Goal: Information Seeking & Learning: Learn about a topic

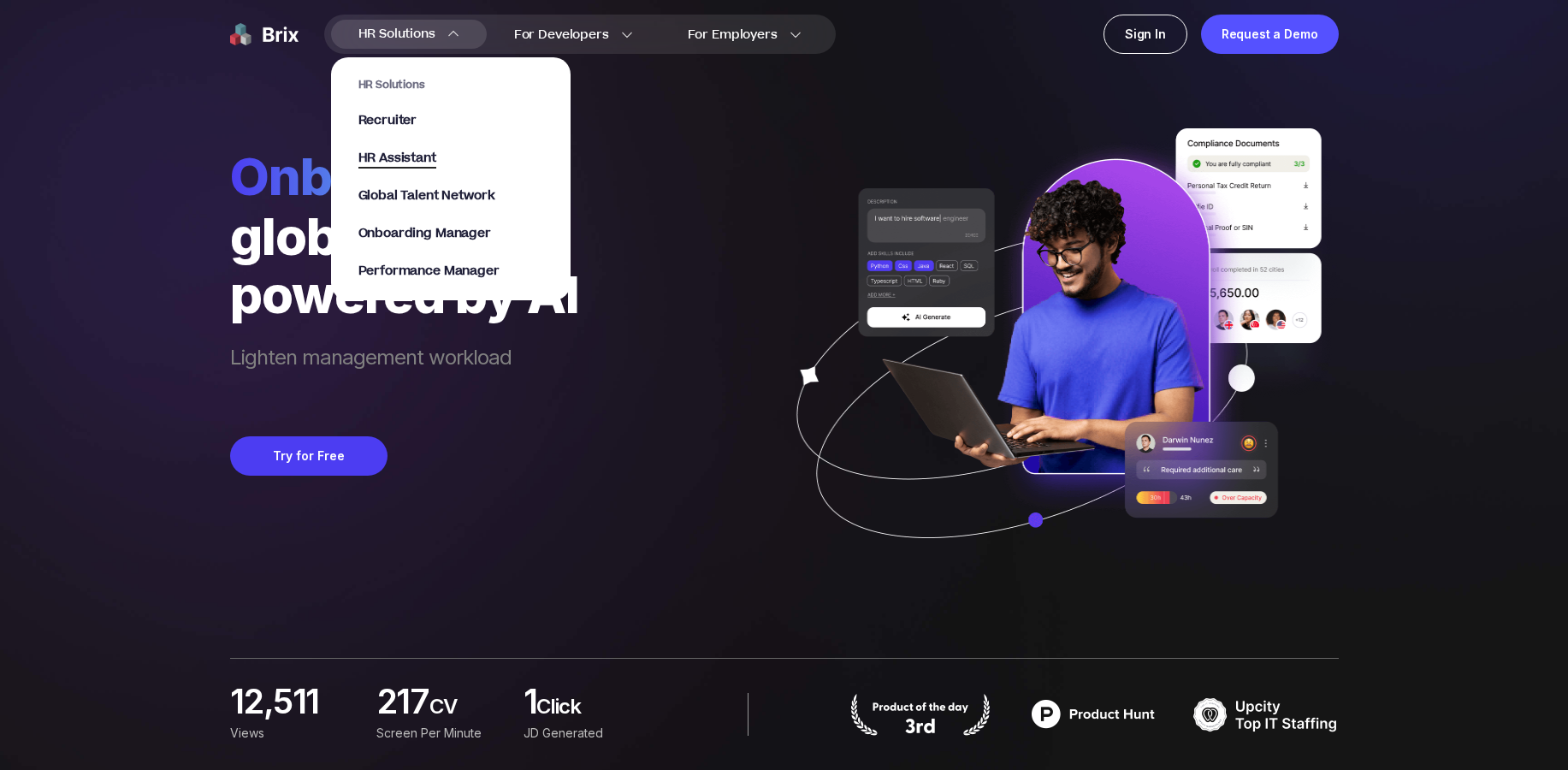
click at [389, 166] on span "HR Assistant" at bounding box center [397, 158] width 78 height 19
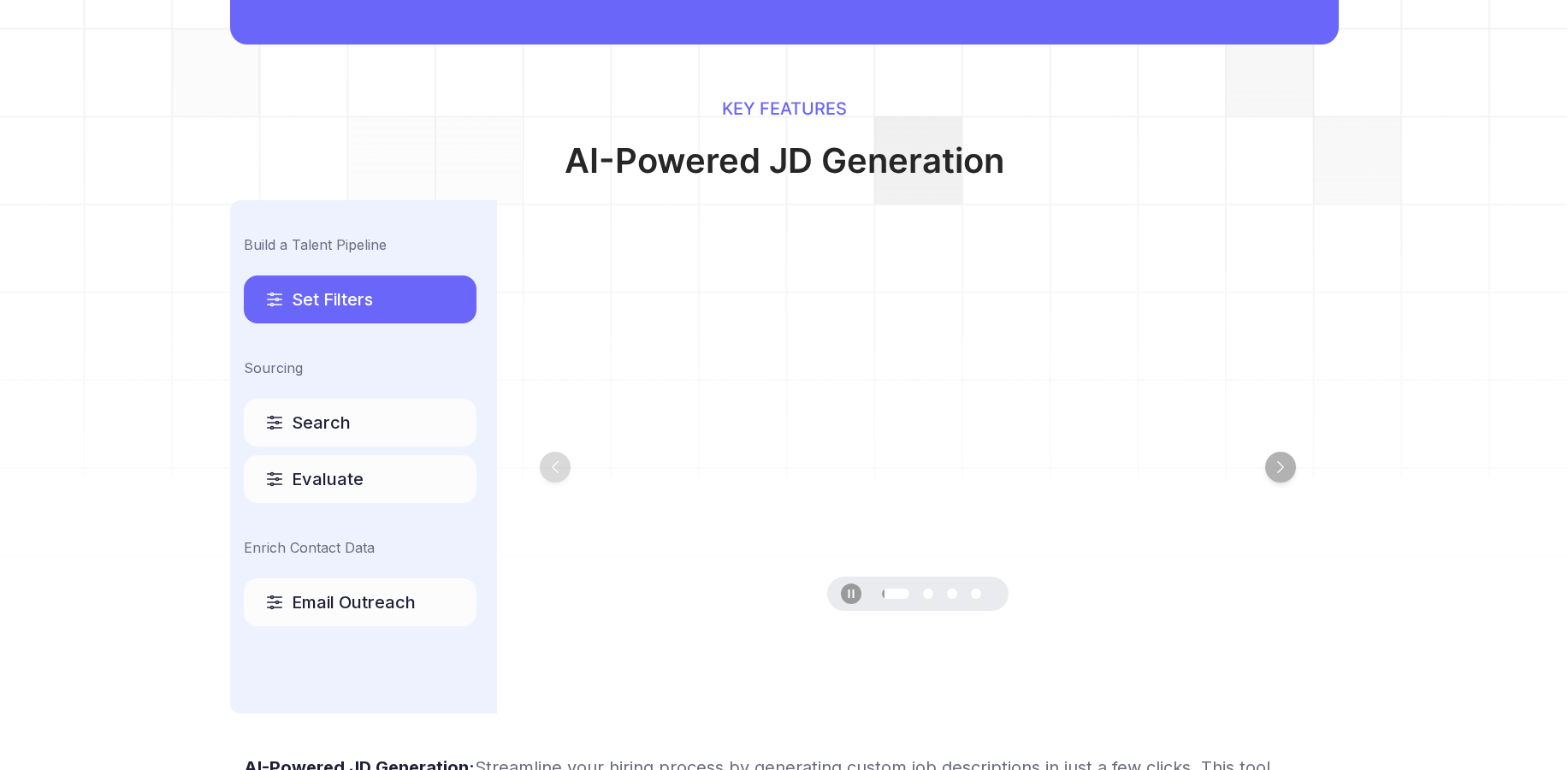
scroll to position [792, 0]
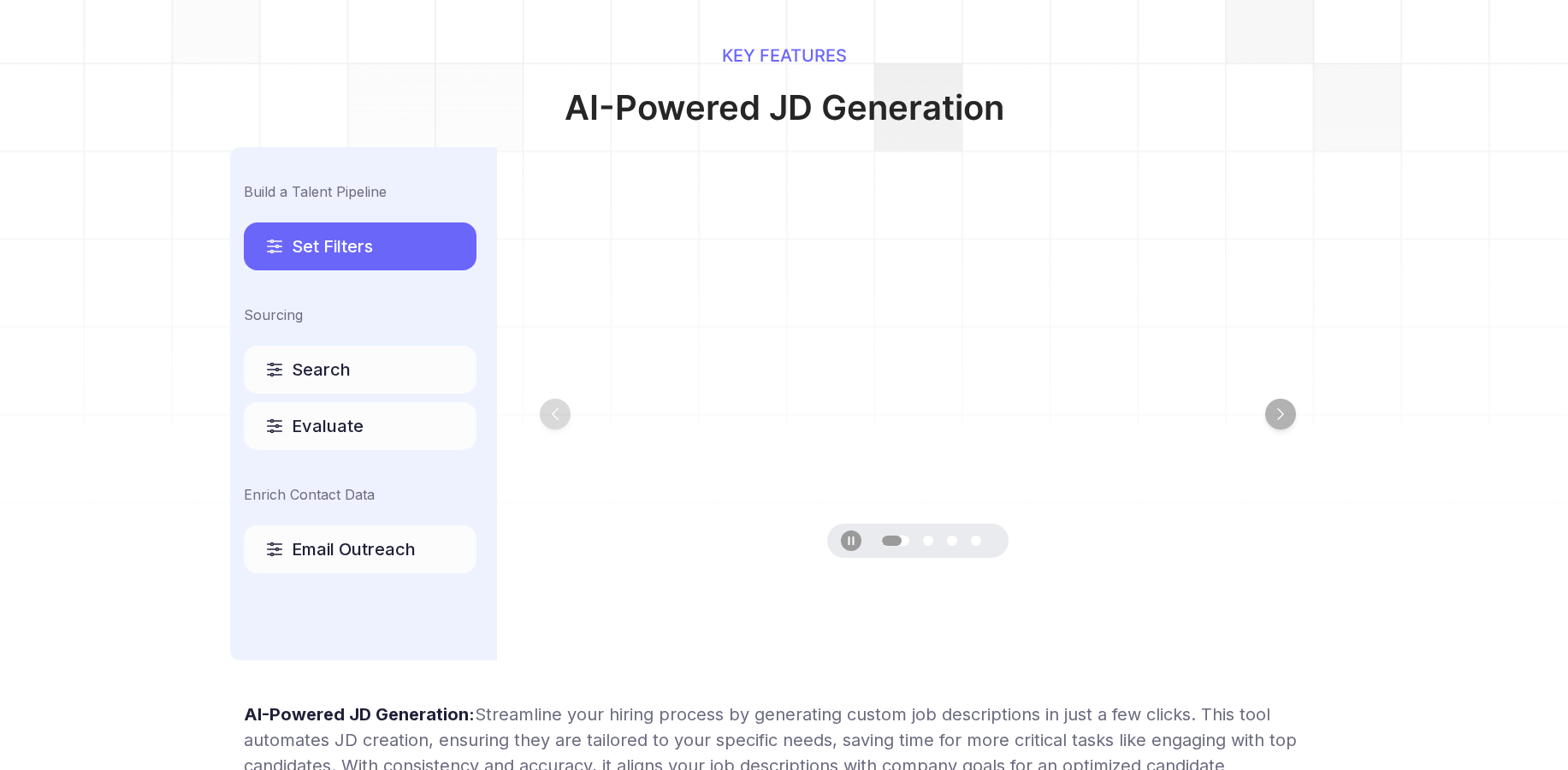
click at [323, 372] on span "Search" at bounding box center [321, 370] width 59 height 24
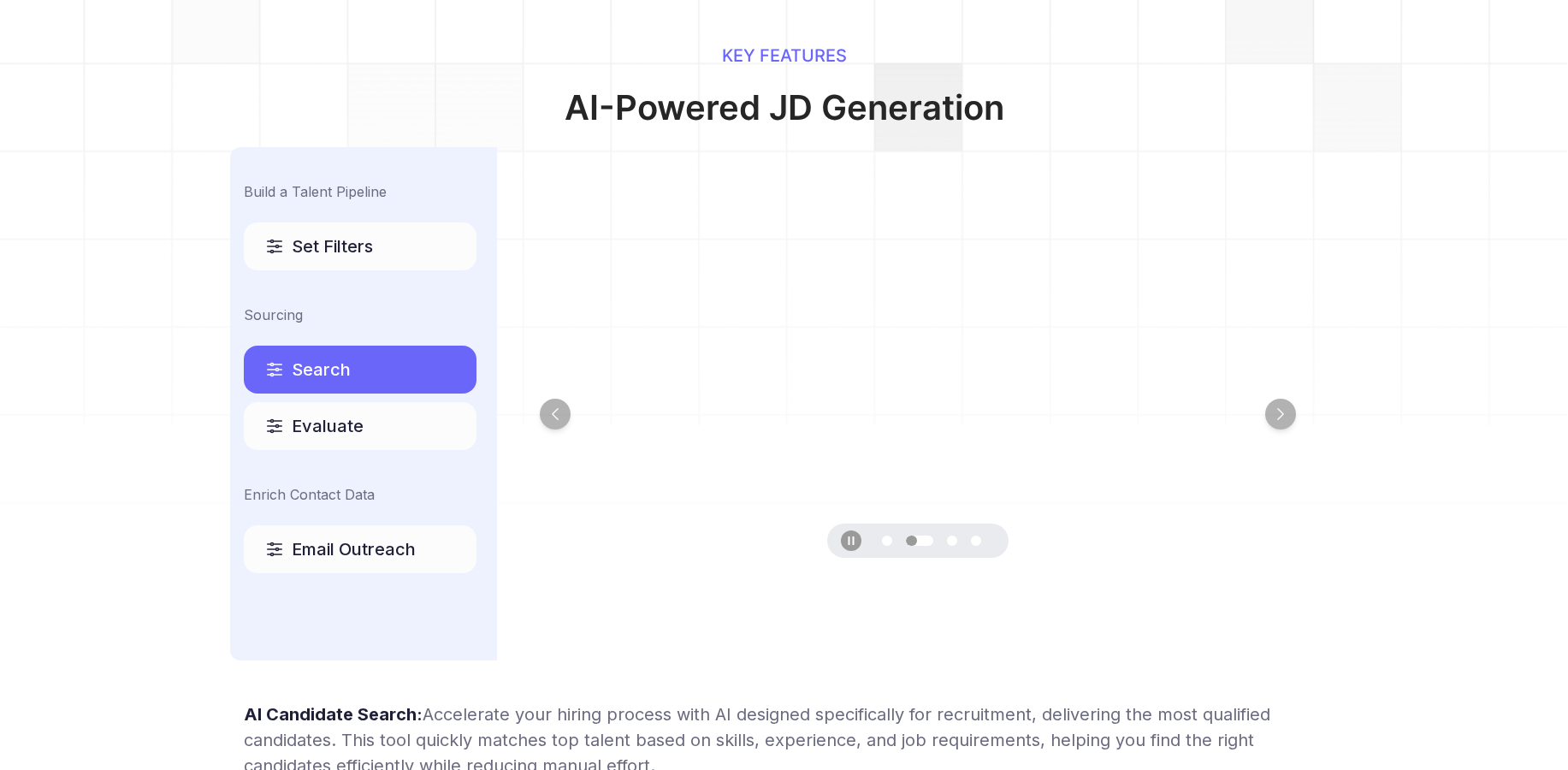
click at [322, 428] on span "Evaluate" at bounding box center [328, 426] width 71 height 24
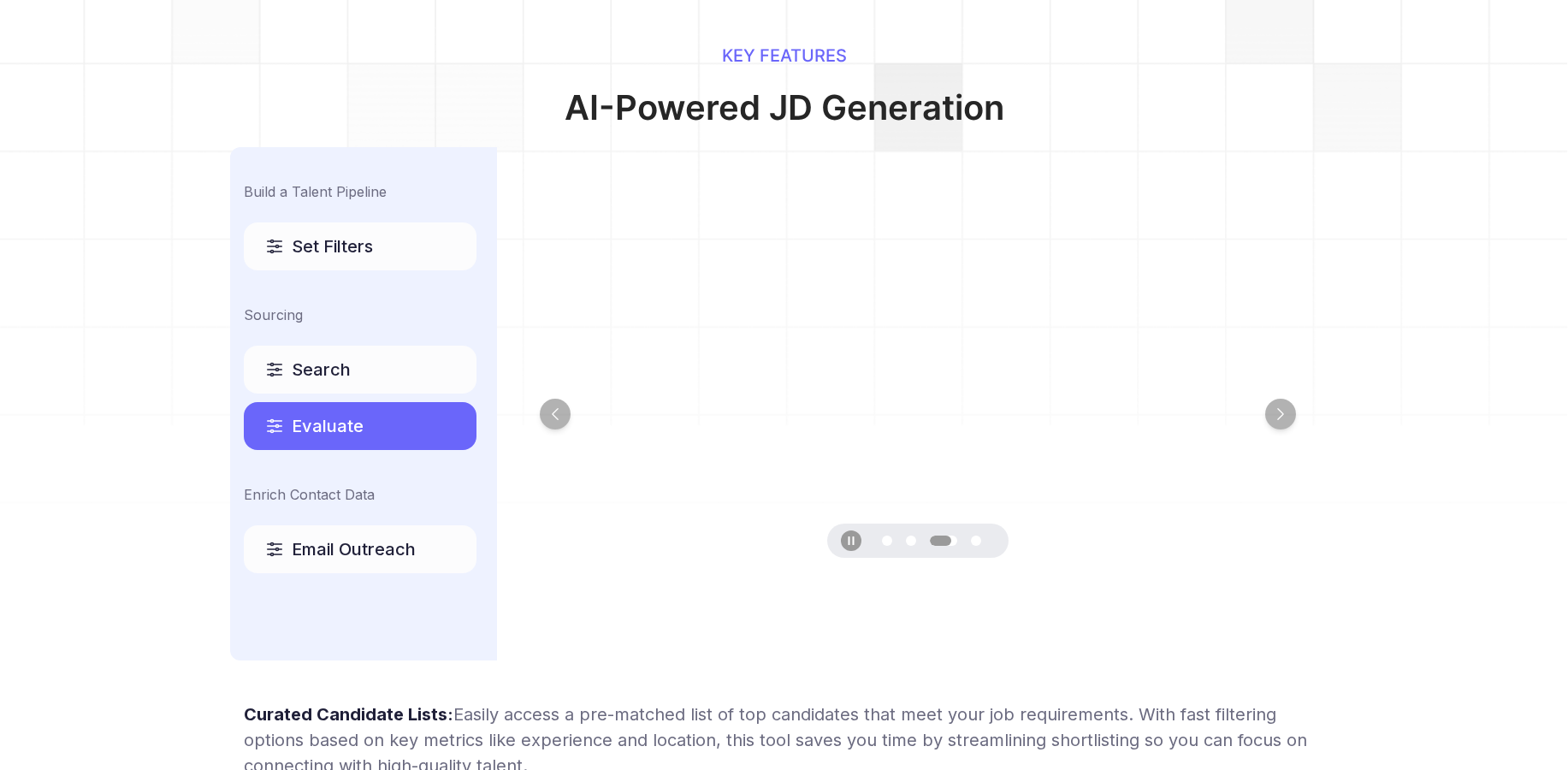
click at [330, 548] on span "Email Outreach" at bounding box center [353, 549] width 124 height 24
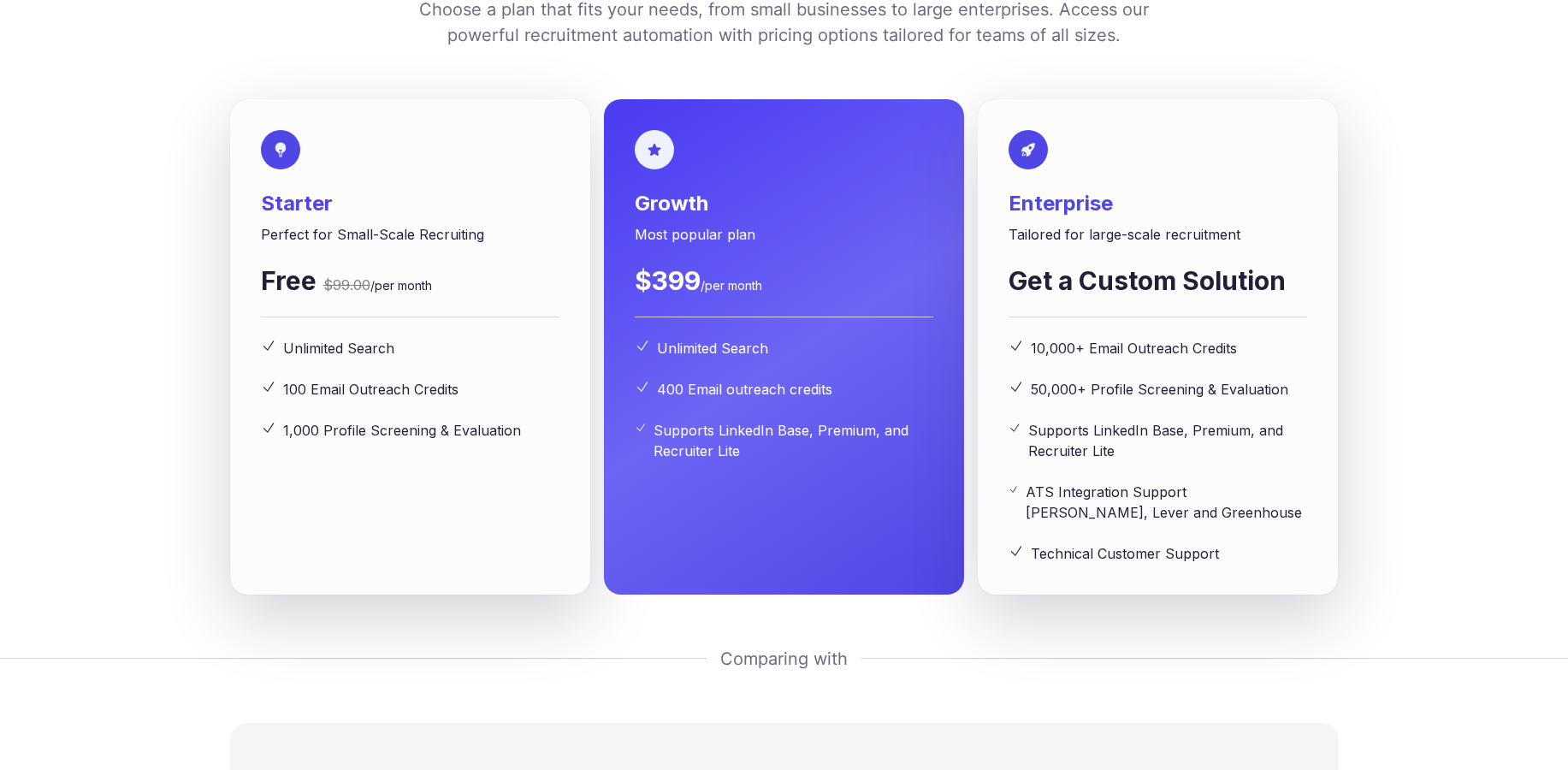
scroll to position [2590, 0]
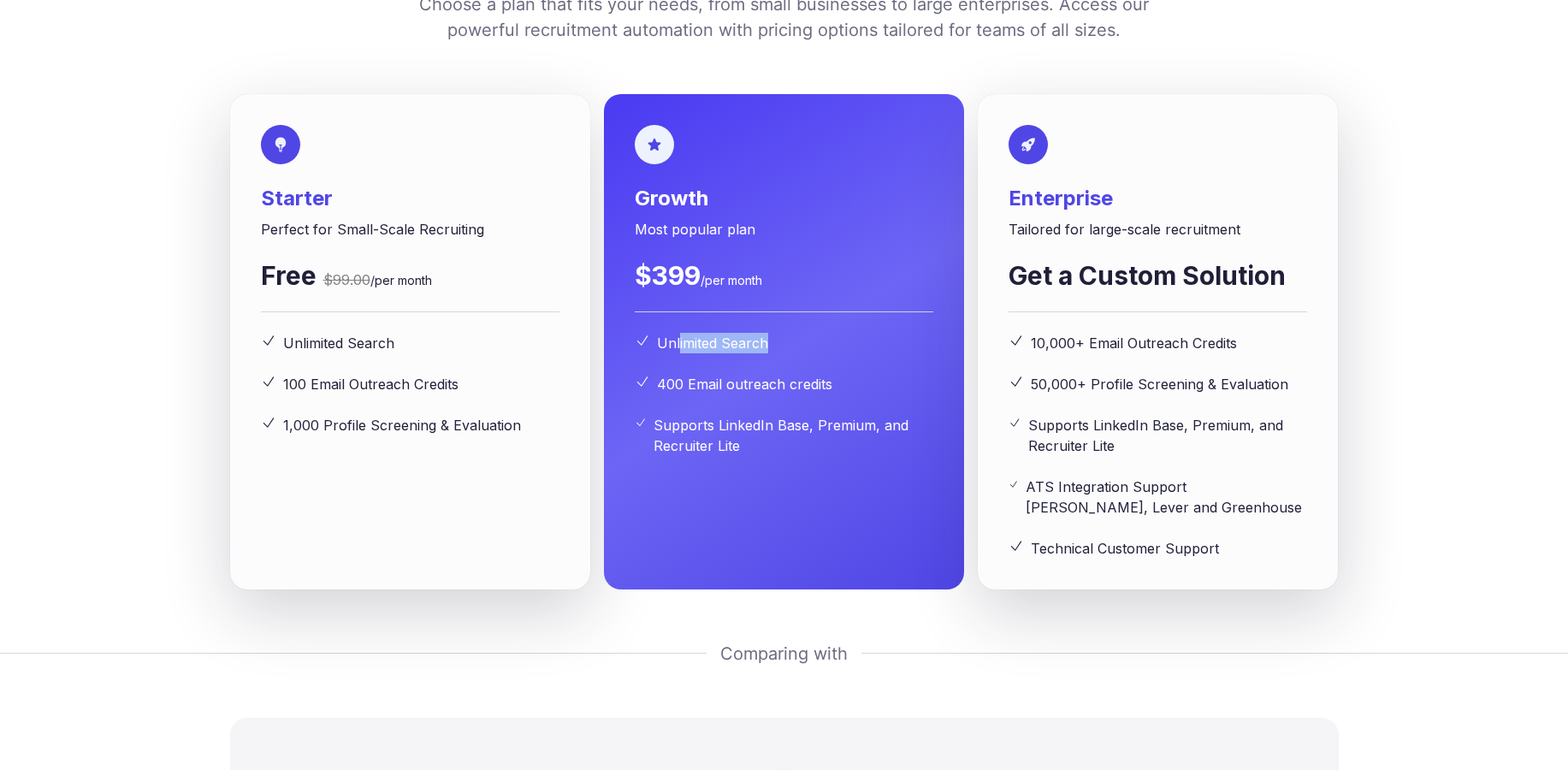
drag, startPoint x: 677, startPoint y: 471, endPoint x: 795, endPoint y: 464, distance: 118.2
click at [795, 353] on div "Unlimited Search" at bounding box center [784, 343] width 298 height 20
drag, startPoint x: 663, startPoint y: 515, endPoint x: 839, endPoint y: 524, distance: 176.2
click at [839, 395] on div "400 Email outreach credits" at bounding box center [784, 384] width 298 height 20
click at [829, 456] on span "Supports LinkedIn Base, Premium, and Recruiter Lite" at bounding box center [794, 435] width 280 height 41
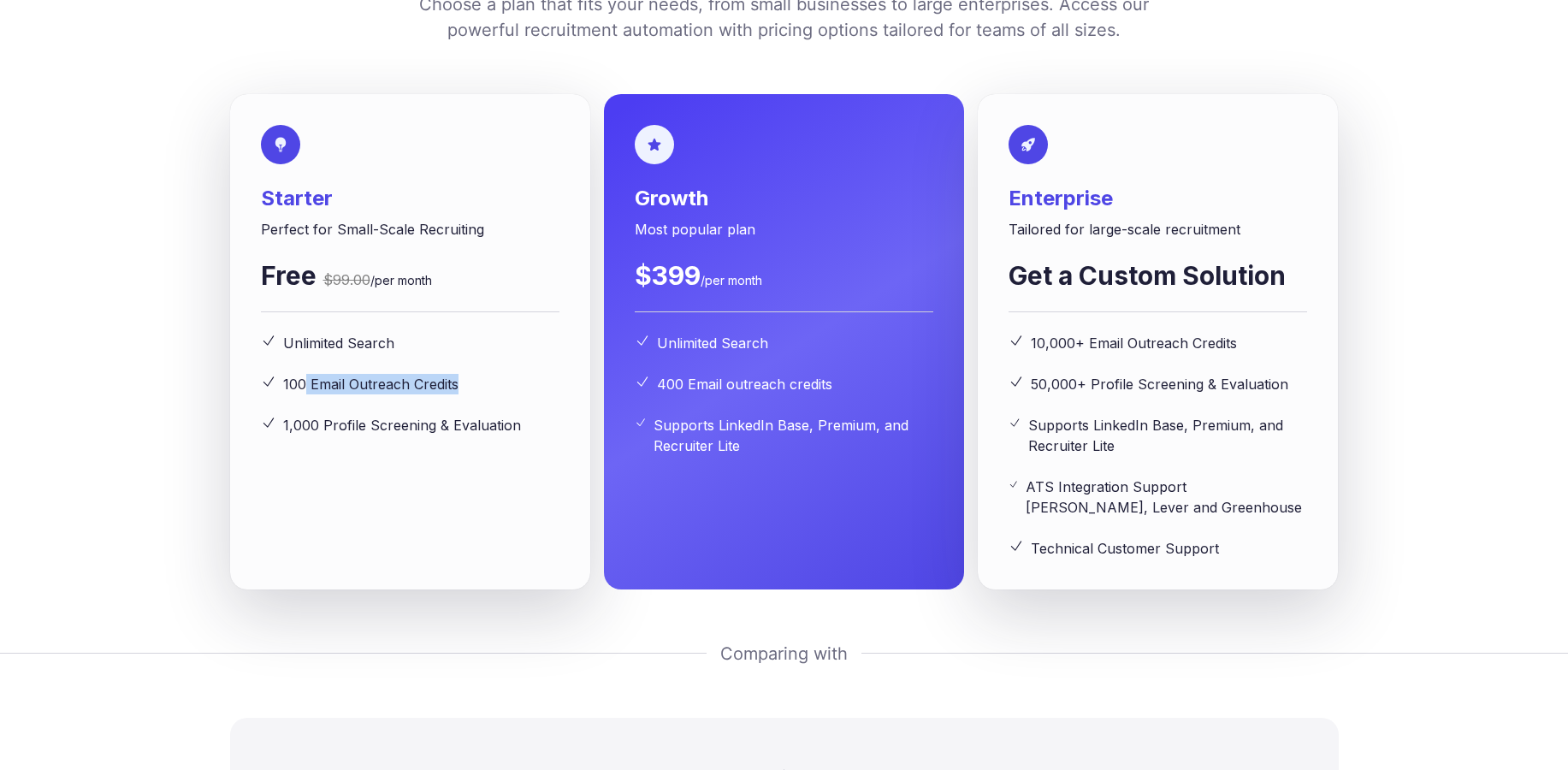
drag, startPoint x: 307, startPoint y: 513, endPoint x: 529, endPoint y: 528, distance: 222.5
click at [529, 436] on div "Starter Perfect for Small-Scale Recruiting Free $99.00 /per month Unlimited Sea…" at bounding box center [410, 279] width 298 height 310
drag, startPoint x: 298, startPoint y: 549, endPoint x: 532, endPoint y: 561, distance: 234.3
click at [532, 436] on div "1,000 Profile Screening & Evaluation" at bounding box center [410, 425] width 298 height 20
click at [401, 568] on div "Starter Perfect for Small-Scale Recruiting Free $99.00 /per month Unlimited Sea…" at bounding box center [409, 342] width 360 height 495
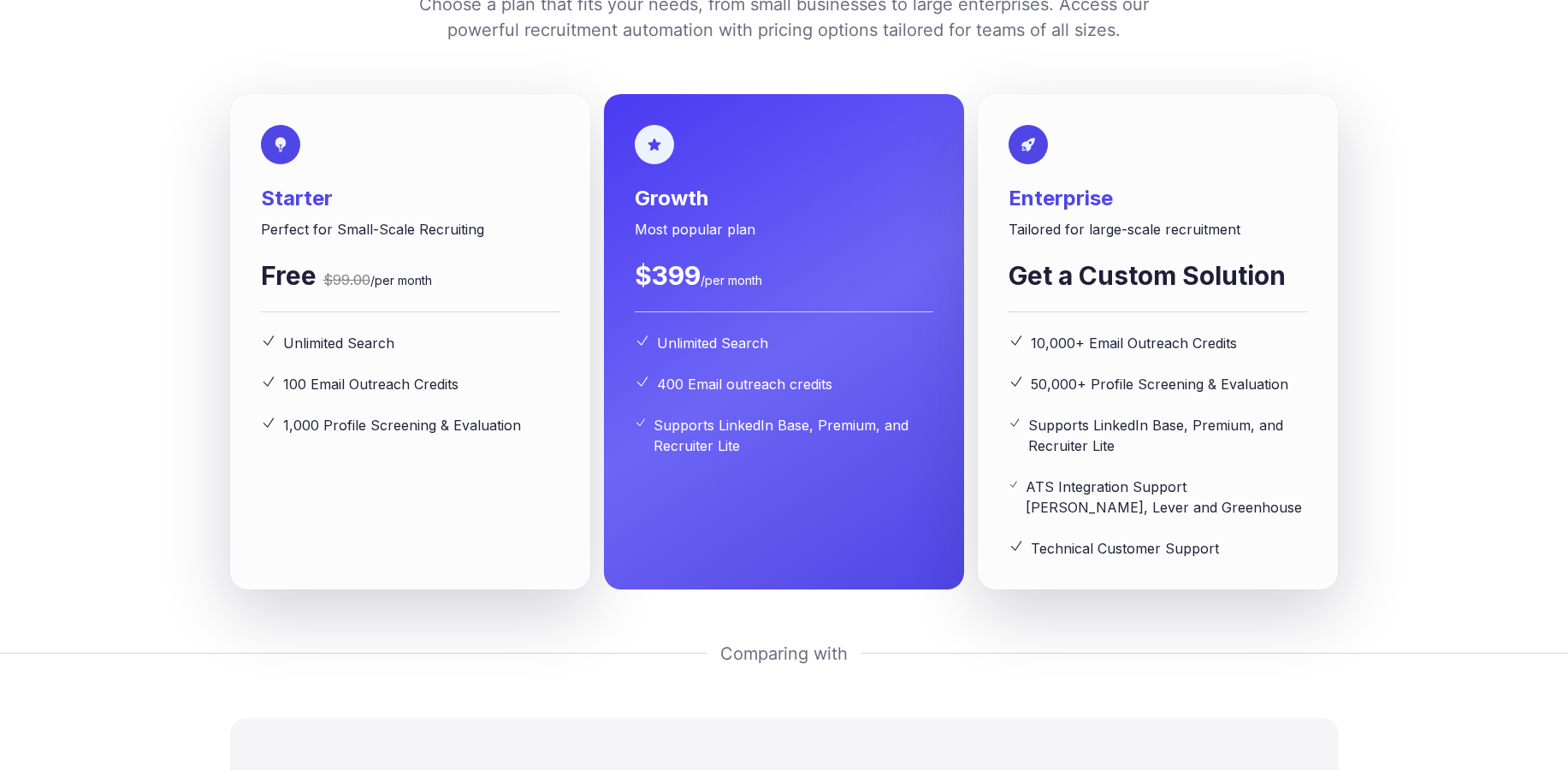
click at [410, 436] on span "1,000 Profile Screening & Evaluation" at bounding box center [402, 425] width 238 height 20
click at [438, 590] on div "Starter Perfect for Small-Scale Recruiting Free $99.00 /per month Unlimited Sea…" at bounding box center [409, 342] width 360 height 495
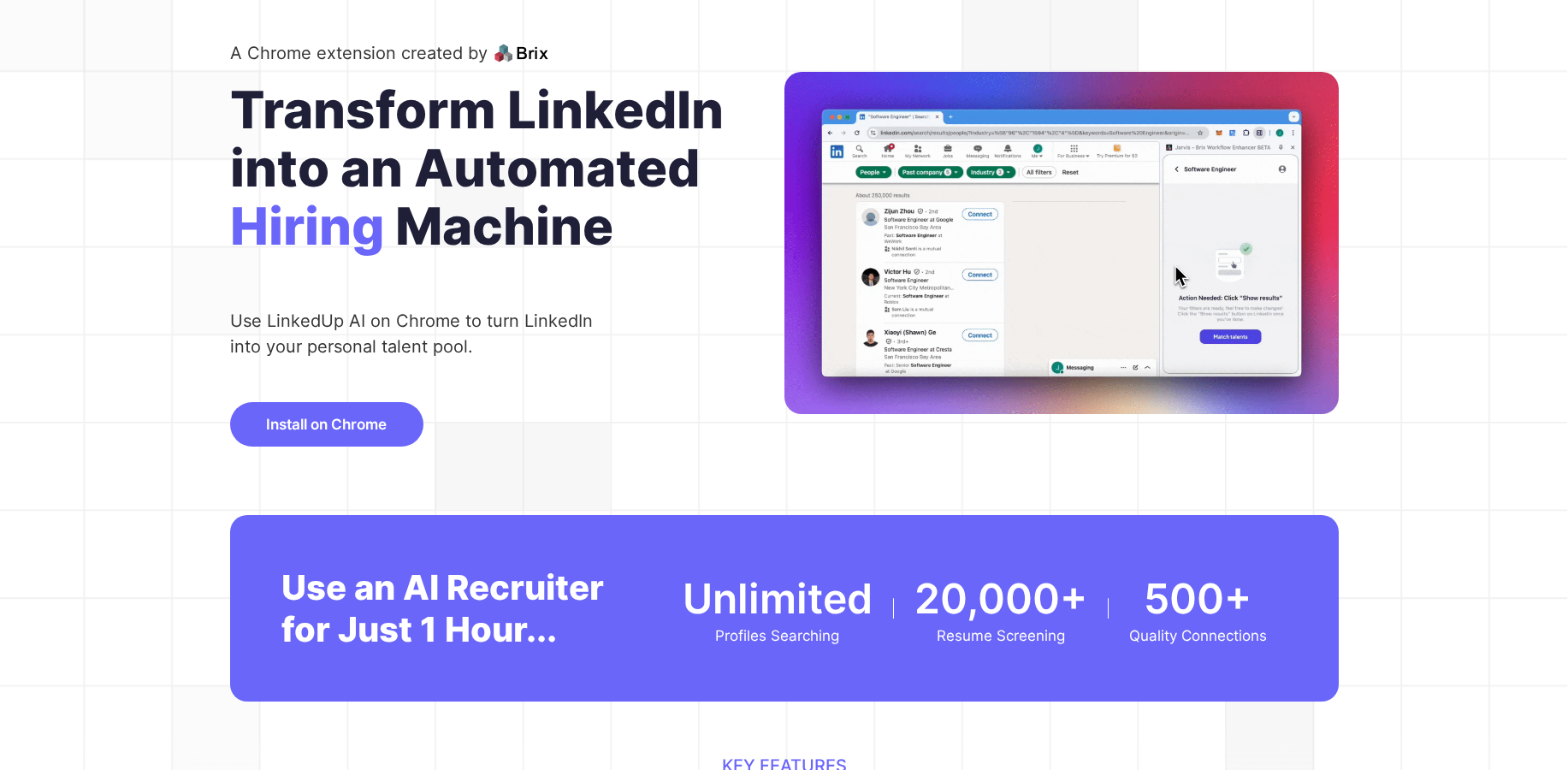
scroll to position [0, 0]
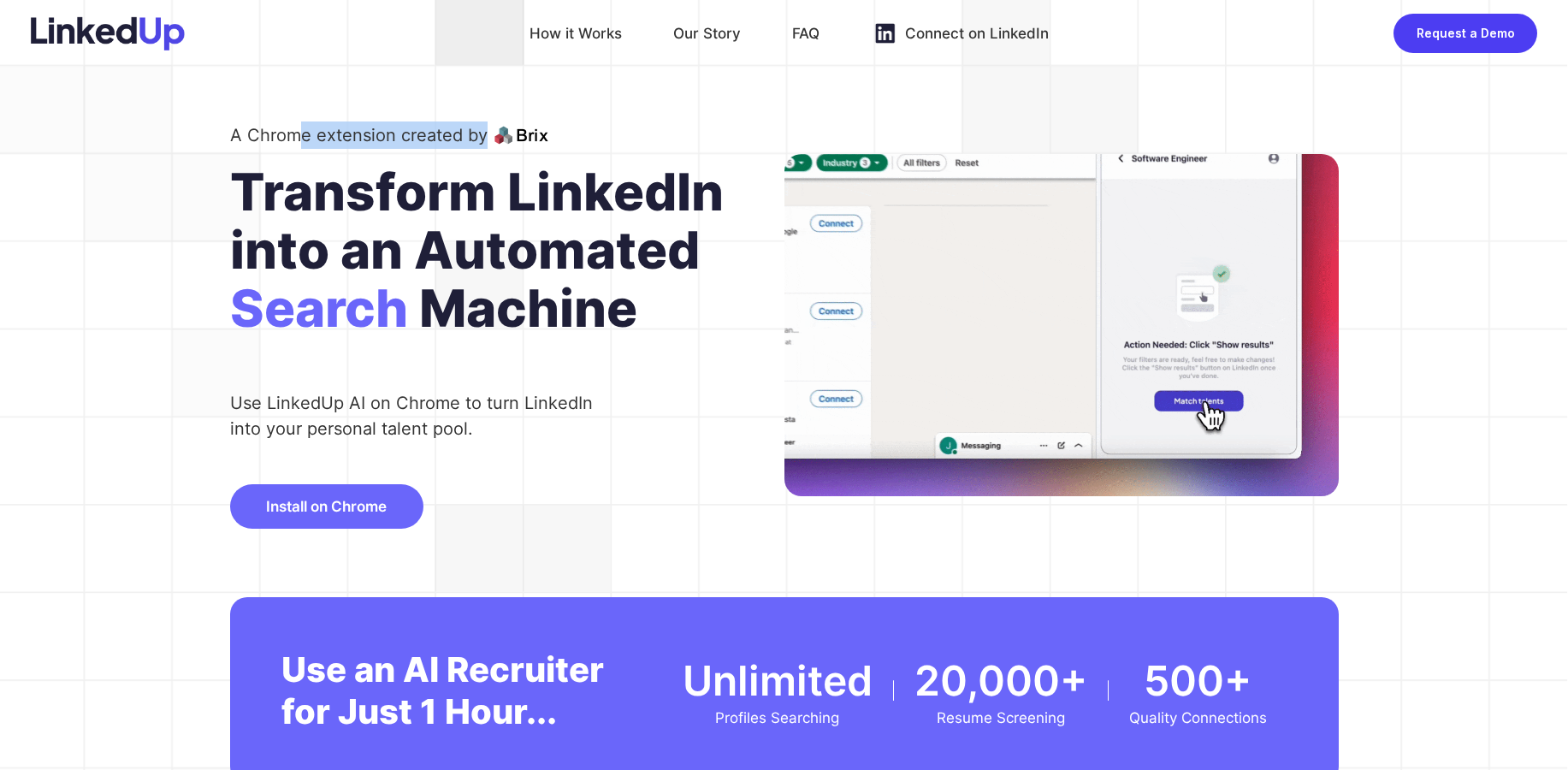
drag, startPoint x: 293, startPoint y: 137, endPoint x: 481, endPoint y: 153, distance: 188.7
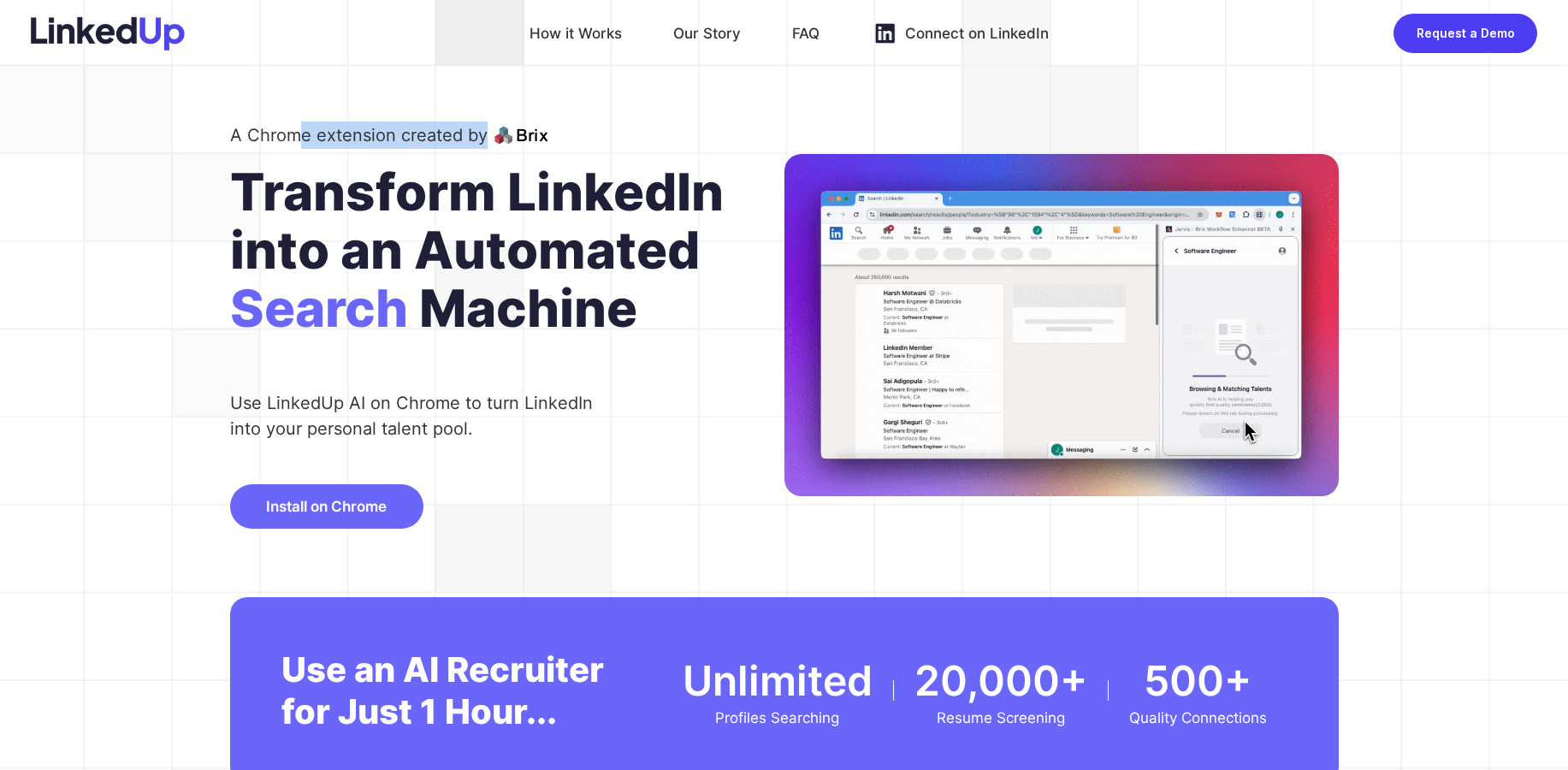
click at [481, 153] on div "A Chrome extension created by" at bounding box center [507, 142] width 555 height 41
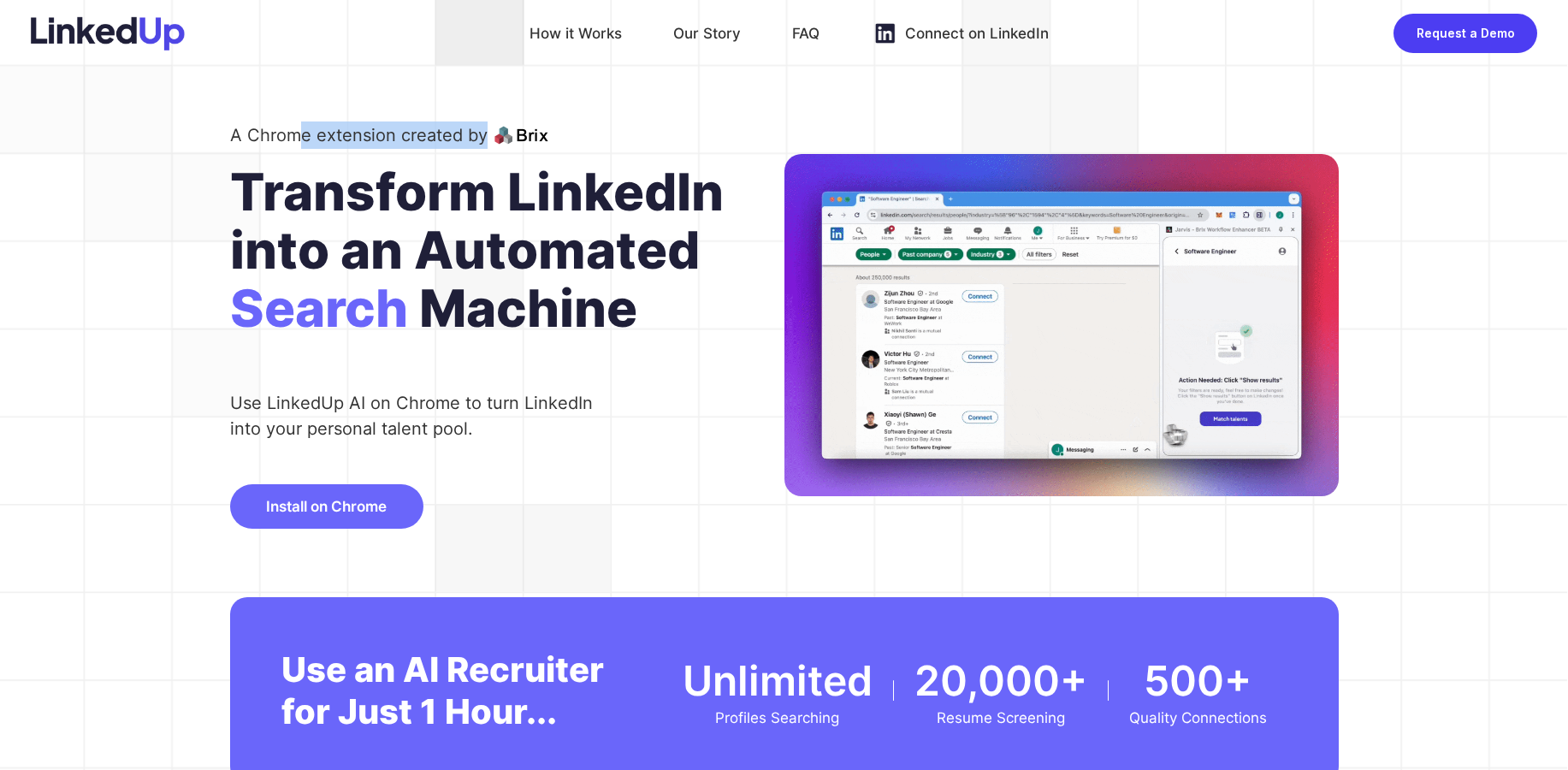
click at [396, 148] on div "A Chrome extension created by" at bounding box center [358, 136] width 257 height 27
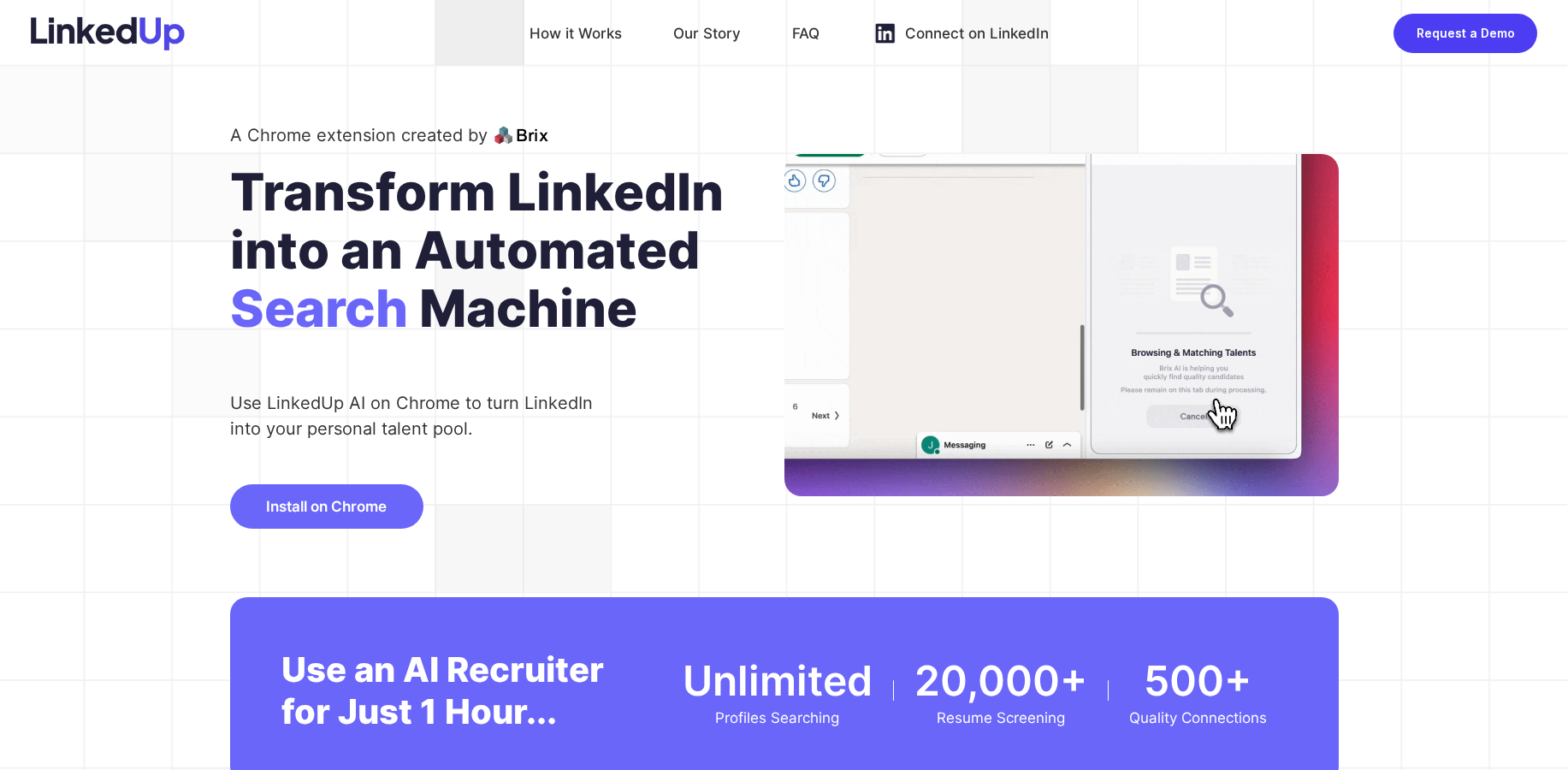
click at [130, 47] on img at bounding box center [108, 33] width 154 height 34
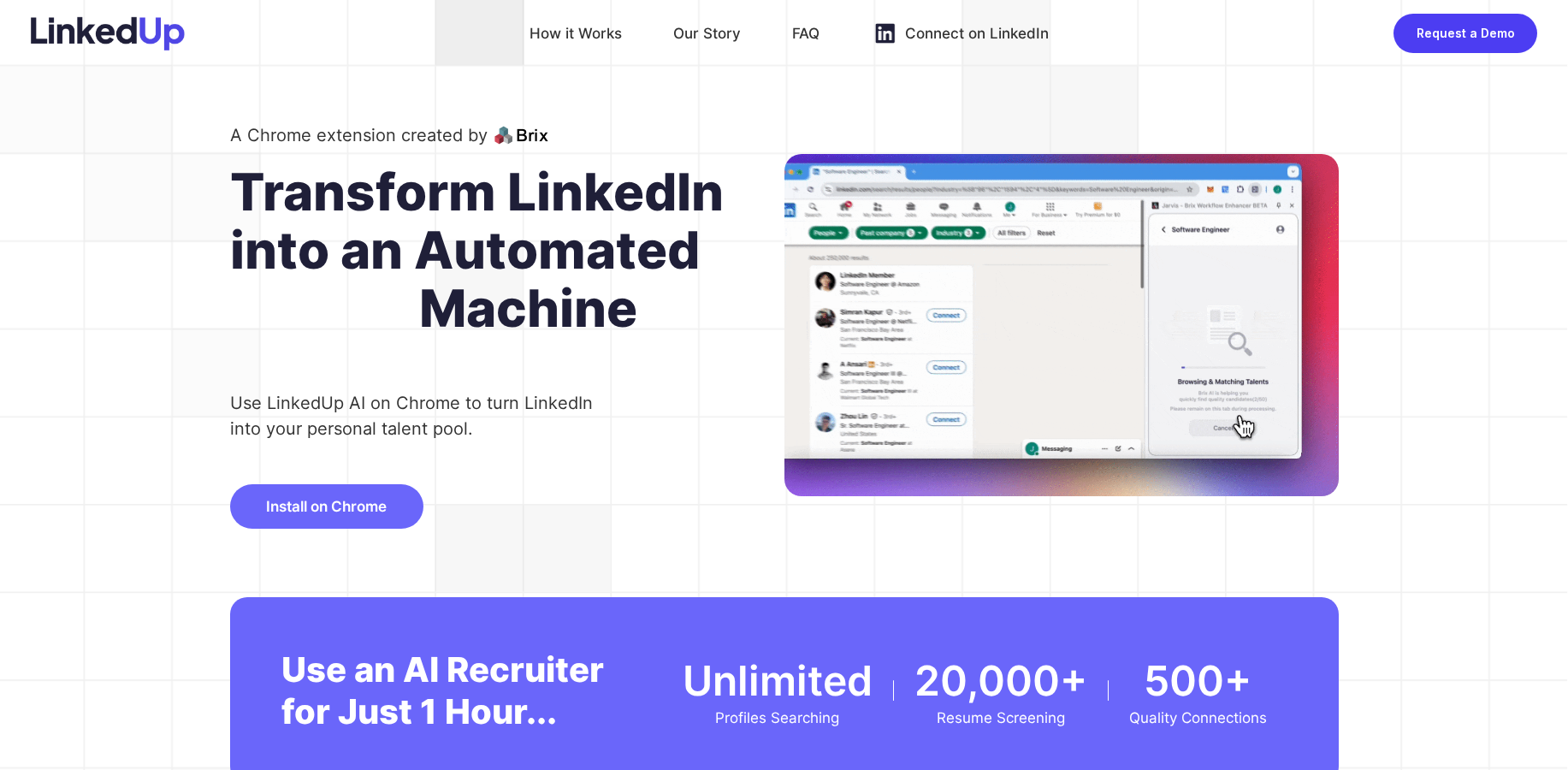
click at [133, 37] on img at bounding box center [108, 33] width 154 height 34
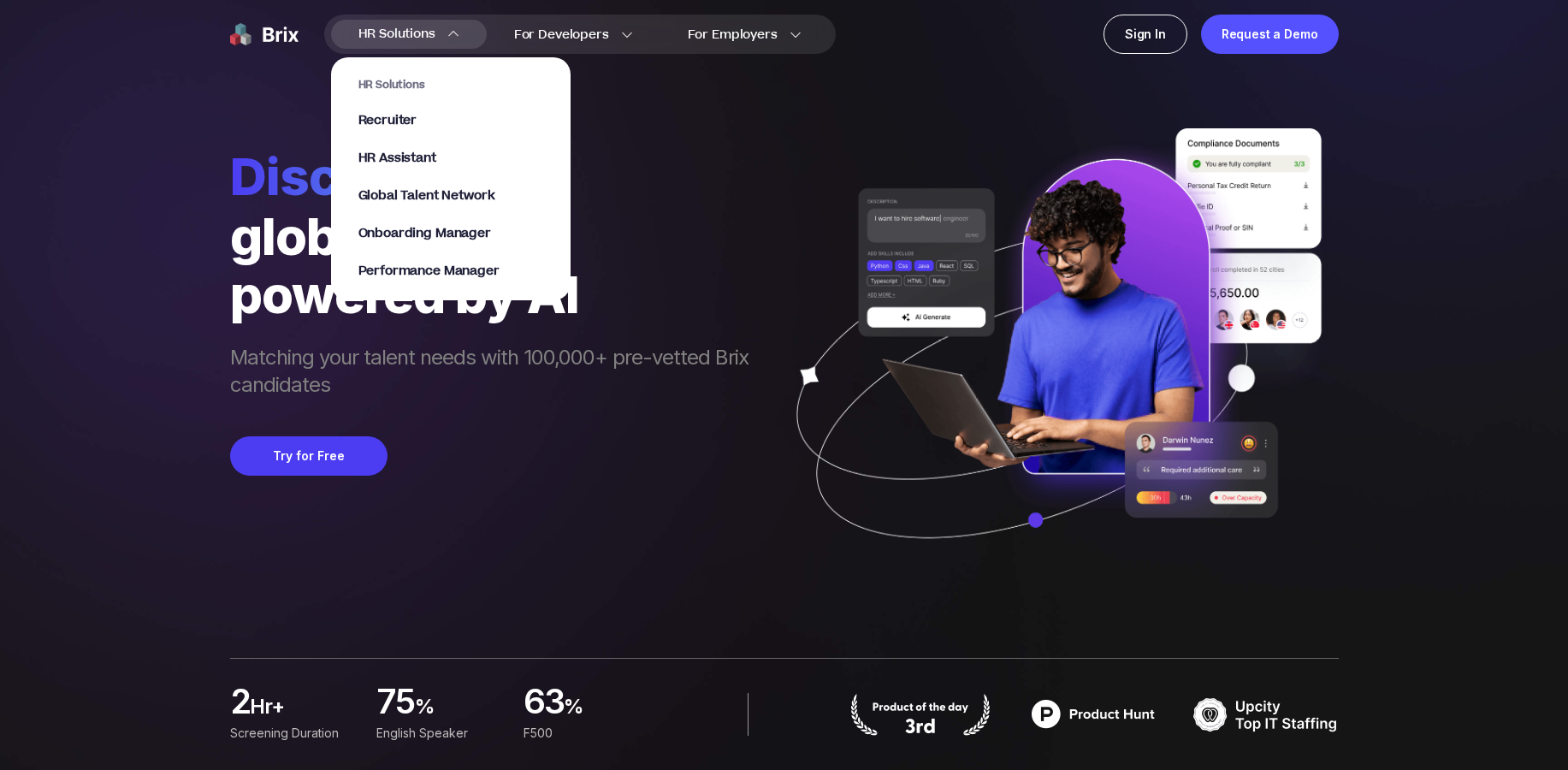
click at [419, 33] on span "HR Solutions" at bounding box center [397, 34] width 77 height 27
click at [409, 123] on span "Recruiter" at bounding box center [388, 120] width 59 height 19
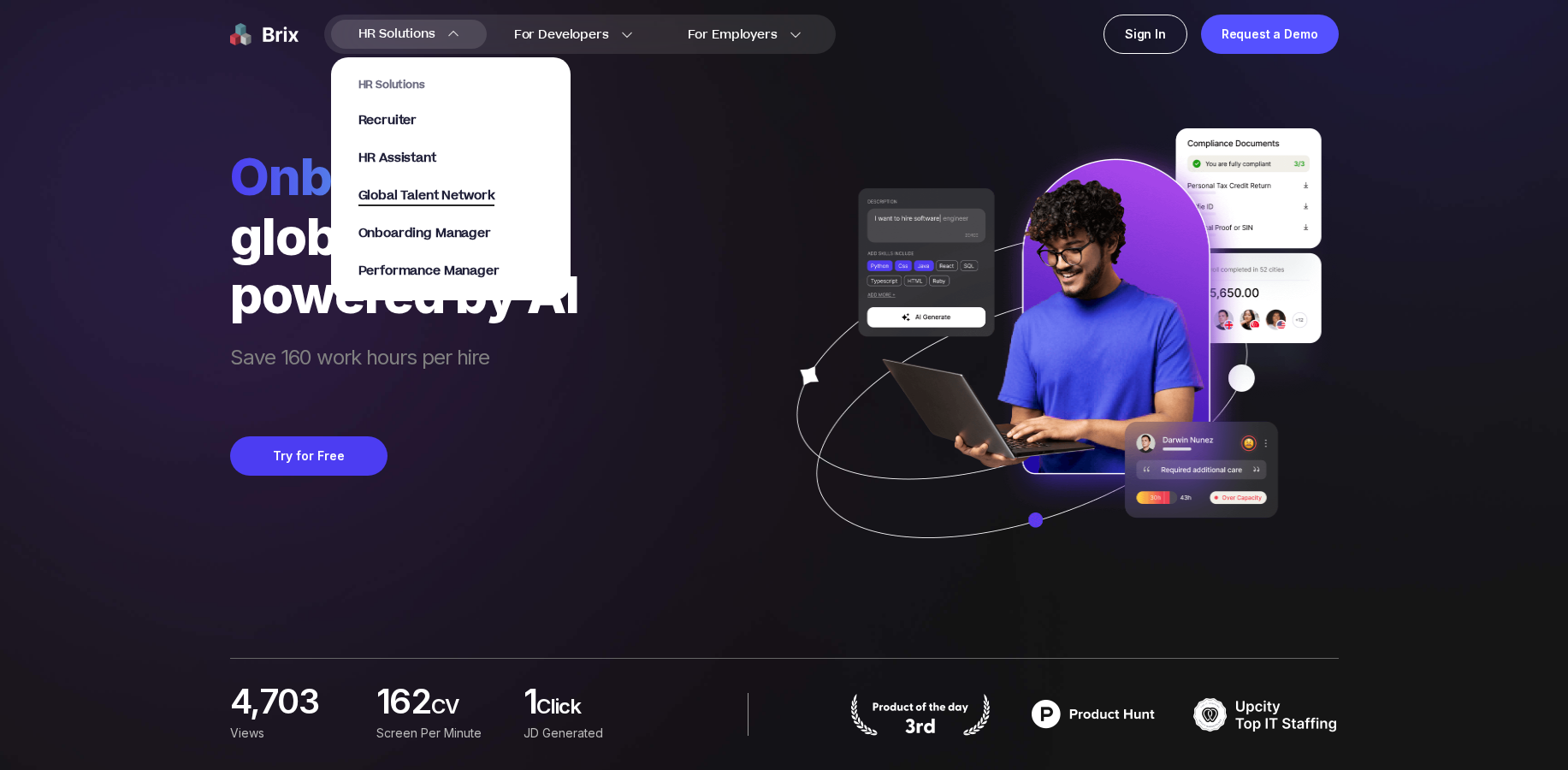
click at [431, 199] on span "Global Talent Network" at bounding box center [427, 196] width 137 height 19
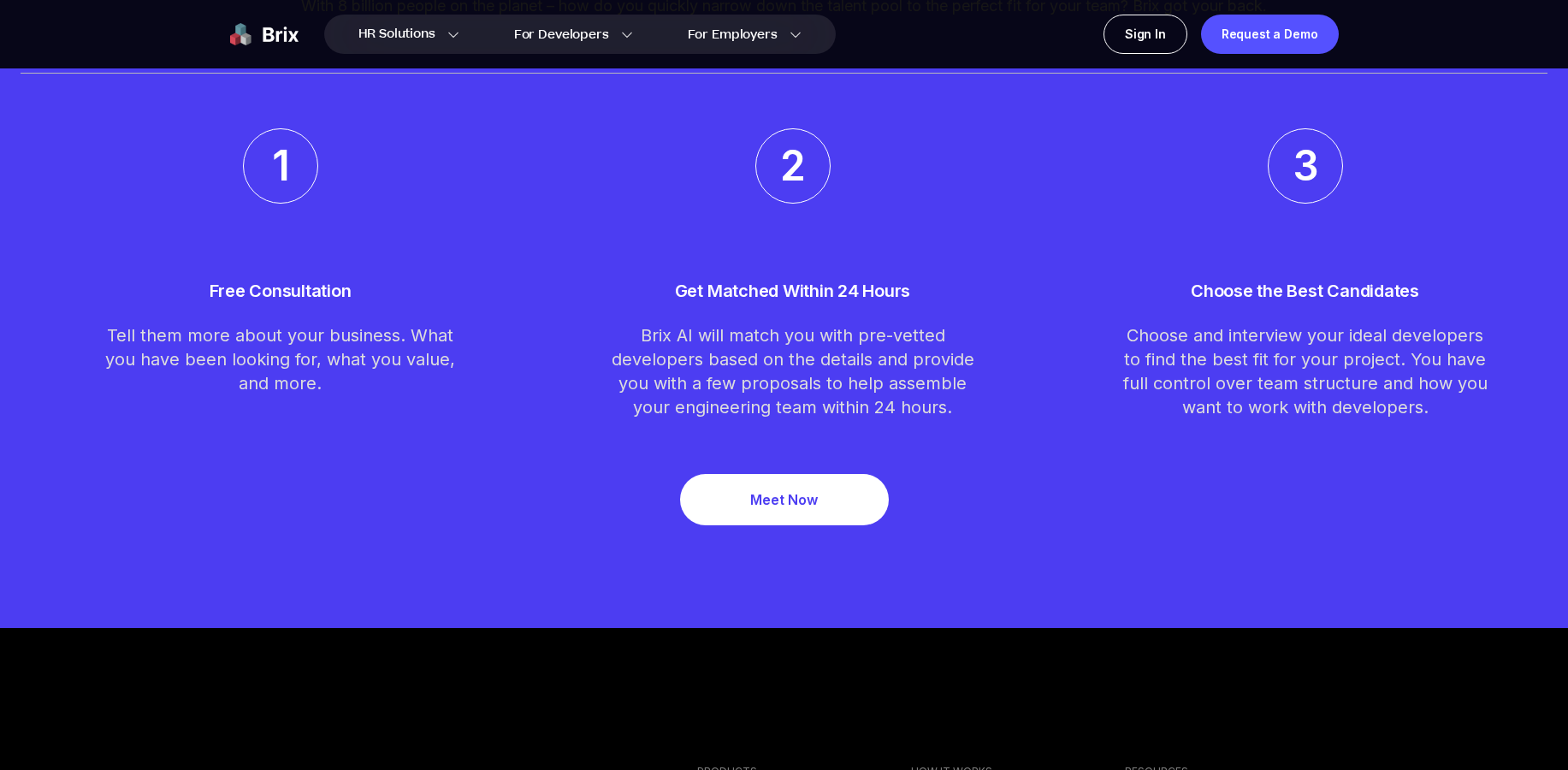
scroll to position [5425, 0]
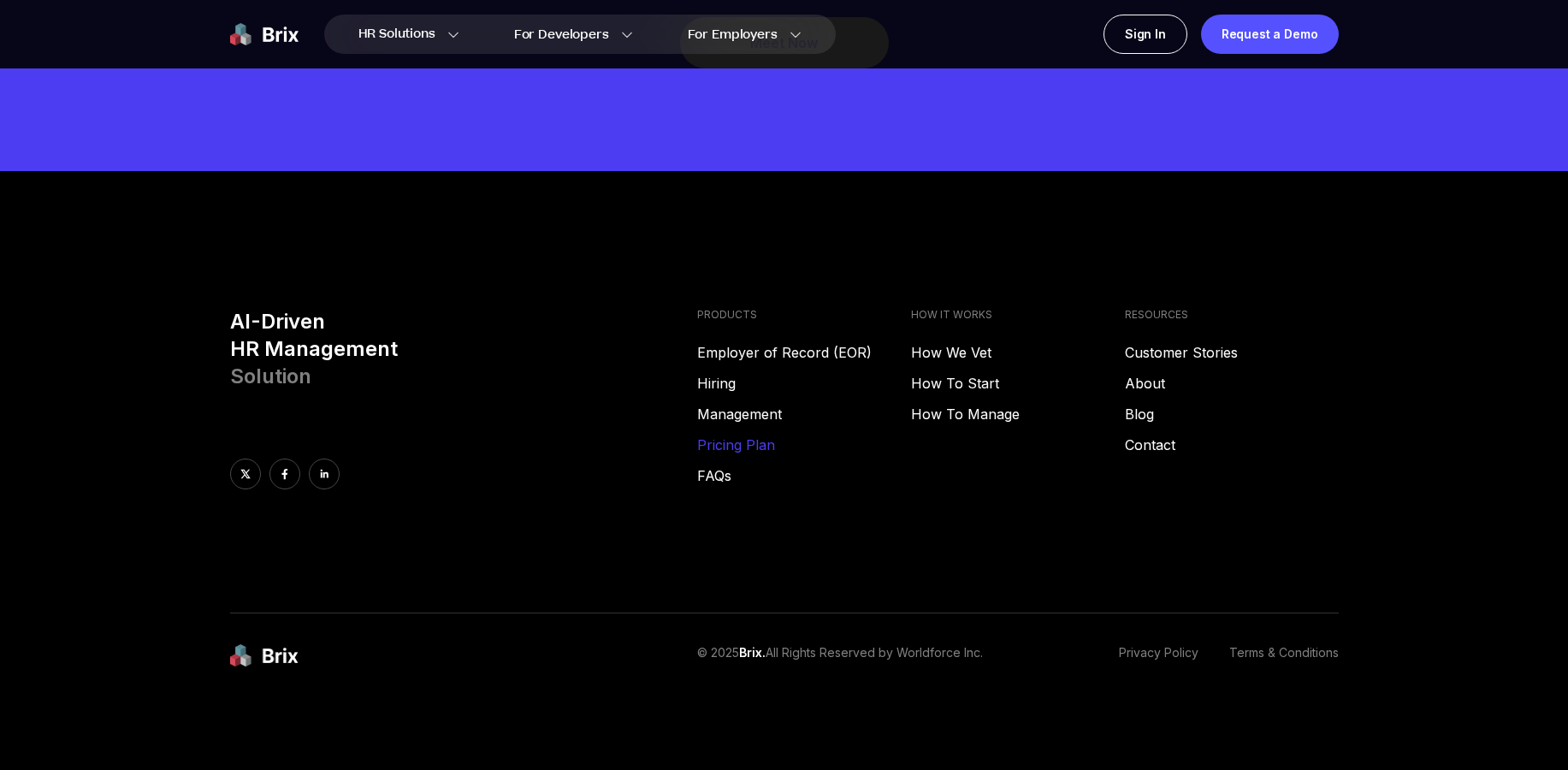
click at [757, 445] on link "Pricing Plan" at bounding box center [805, 445] width 214 height 20
